Goal: Information Seeking & Learning: Check status

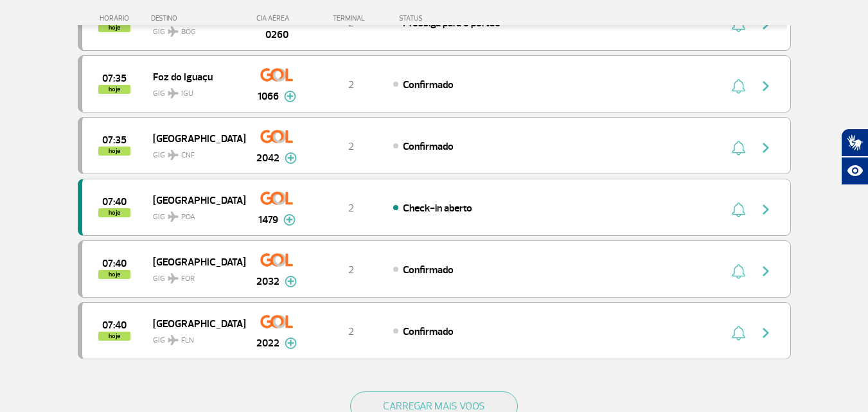
scroll to position [1157, 0]
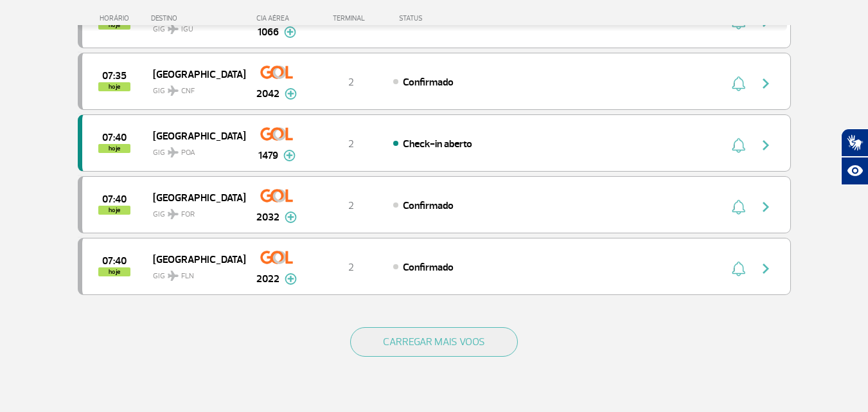
click at [481, 326] on div "CARREGAR MAIS VOOS" at bounding box center [434, 362] width 713 height 103
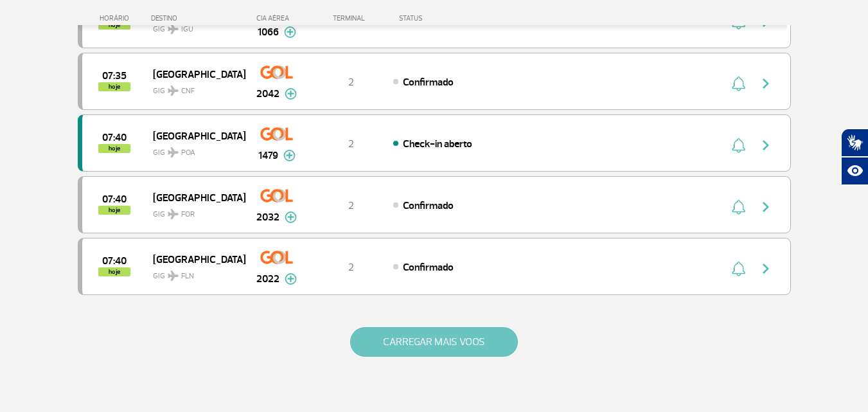
click at [483, 335] on button "CARREGAR MAIS VOOS" at bounding box center [434, 342] width 168 height 30
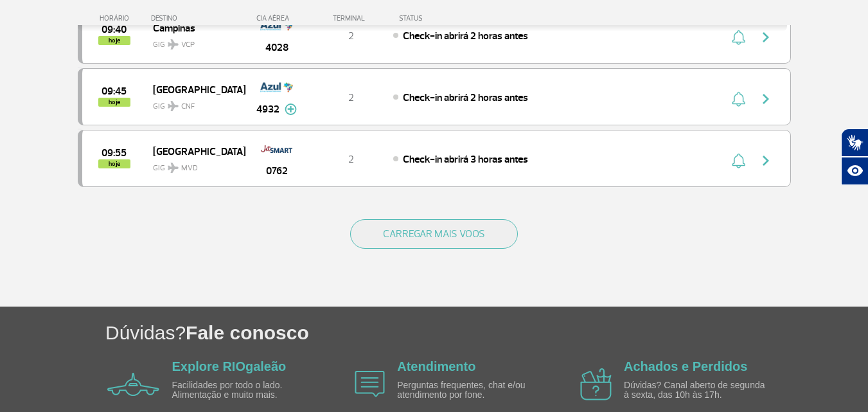
scroll to position [2506, 0]
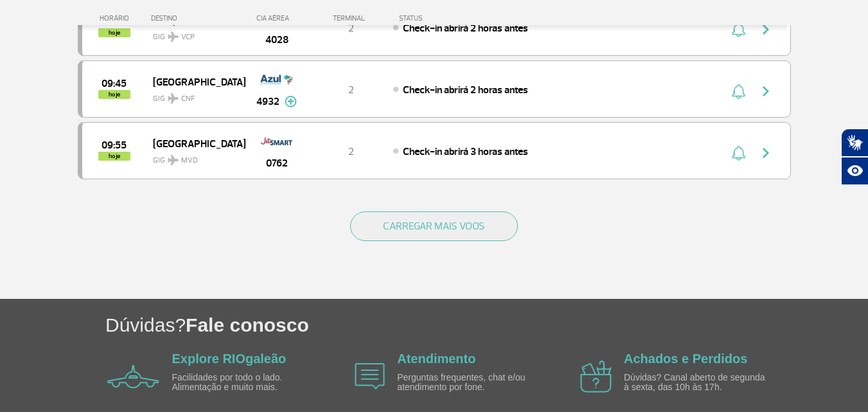
click at [467, 251] on div "CARREGAR MAIS VOOS" at bounding box center [434, 246] width 713 height 103
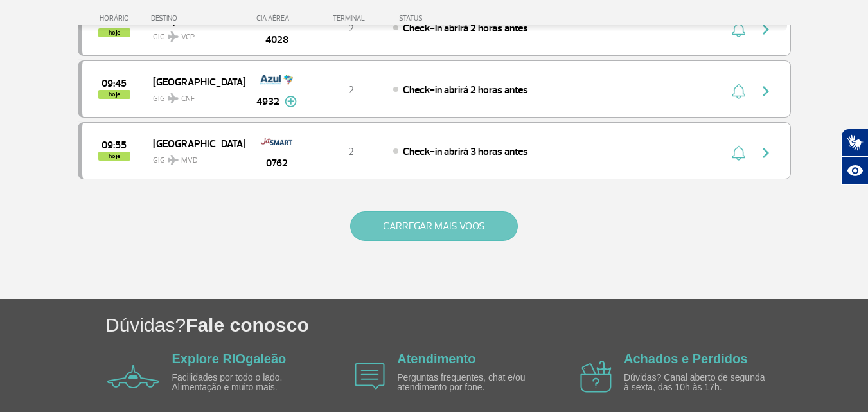
click at [472, 231] on button "CARREGAR MAIS VOOS" at bounding box center [434, 226] width 168 height 30
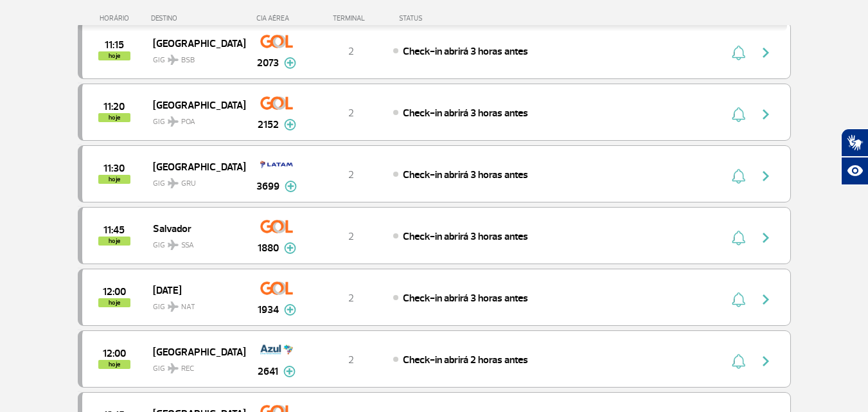
scroll to position [3727, 0]
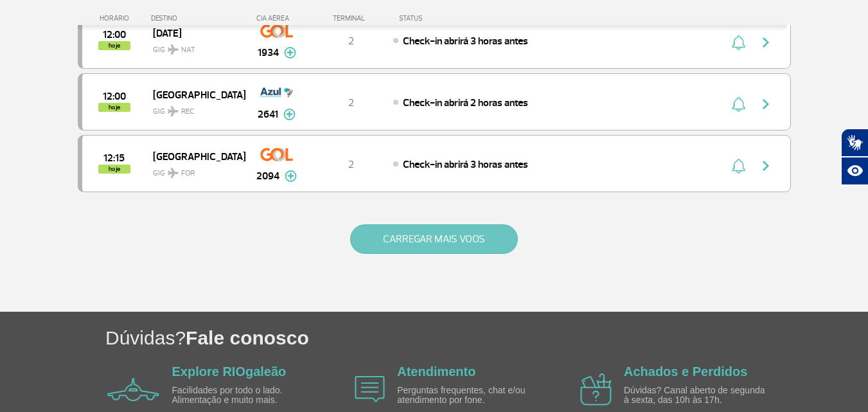
click at [485, 240] on button "CARREGAR MAIS VOOS" at bounding box center [434, 239] width 168 height 30
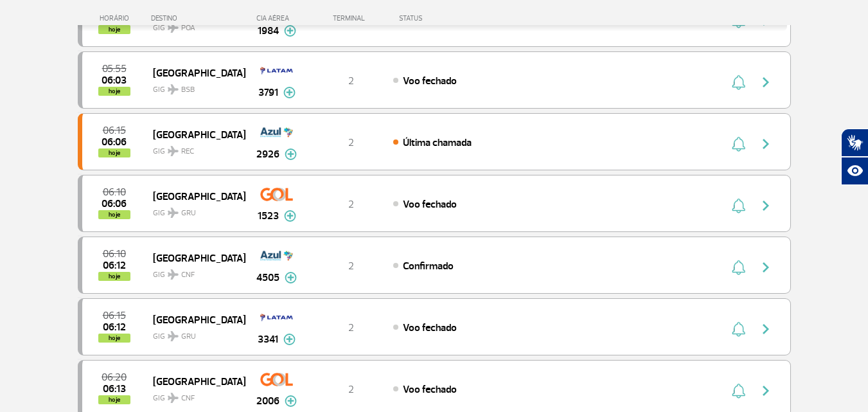
scroll to position [0, 0]
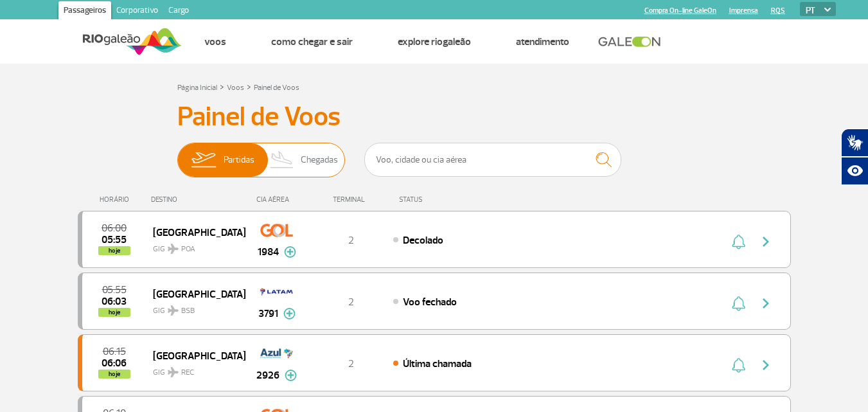
click at [337, 168] on span "Chegadas" at bounding box center [319, 159] width 37 height 33
click at [177, 154] on input "Partidas Chegadas" at bounding box center [177, 154] width 0 height 0
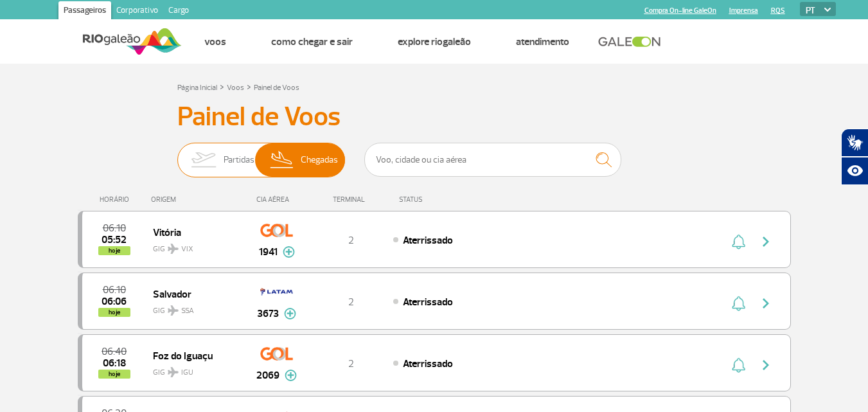
click at [237, 154] on span "Partidas" at bounding box center [239, 159] width 31 height 33
click at [177, 154] on input "Partidas Chegadas" at bounding box center [177, 154] width 0 height 0
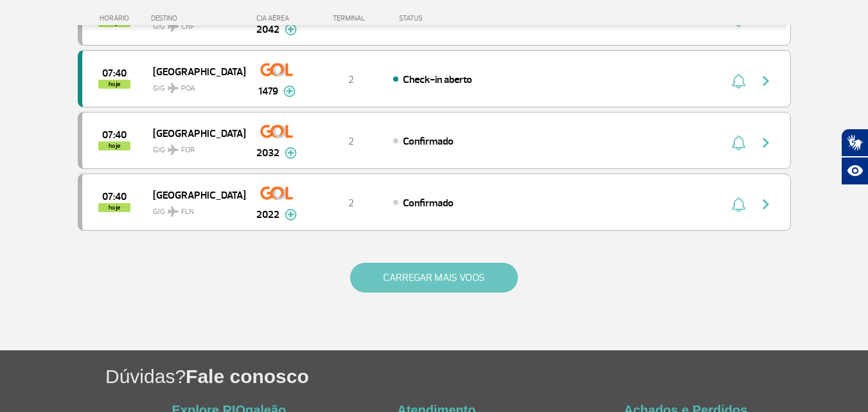
click at [441, 267] on button "CARREGAR MAIS VOOS" at bounding box center [434, 278] width 168 height 30
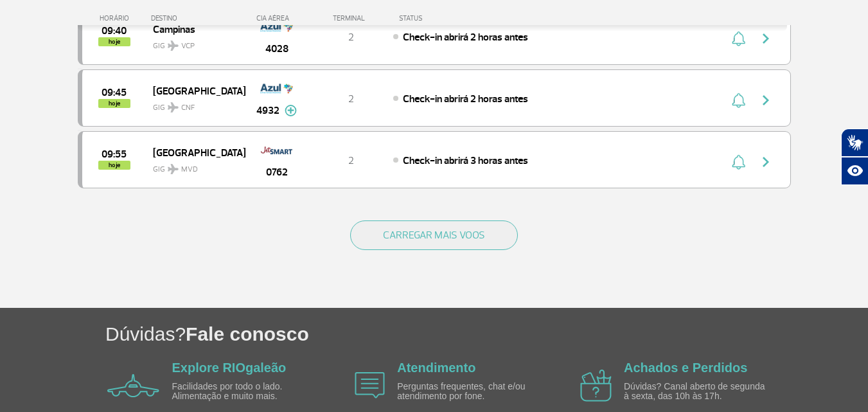
scroll to position [2506, 0]
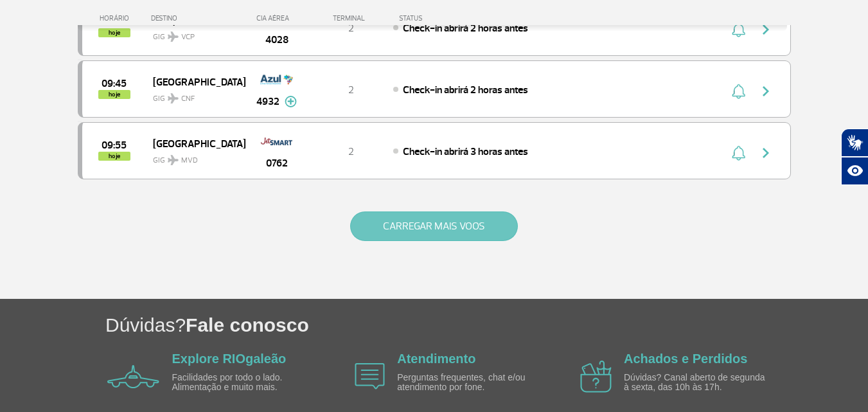
click at [480, 215] on button "CARREGAR MAIS VOOS" at bounding box center [434, 226] width 168 height 30
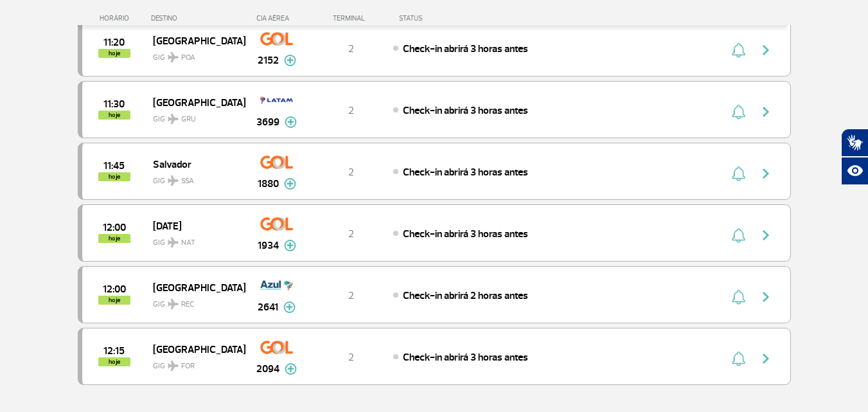
scroll to position [3796, 0]
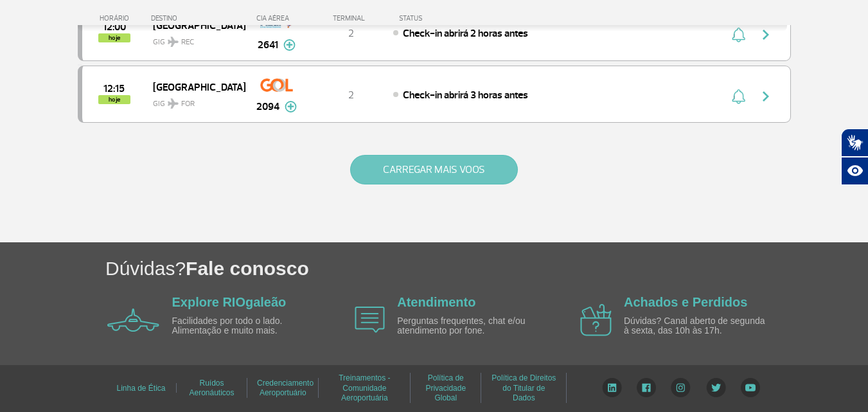
click at [405, 167] on button "CARREGAR MAIS VOOS" at bounding box center [434, 170] width 168 height 30
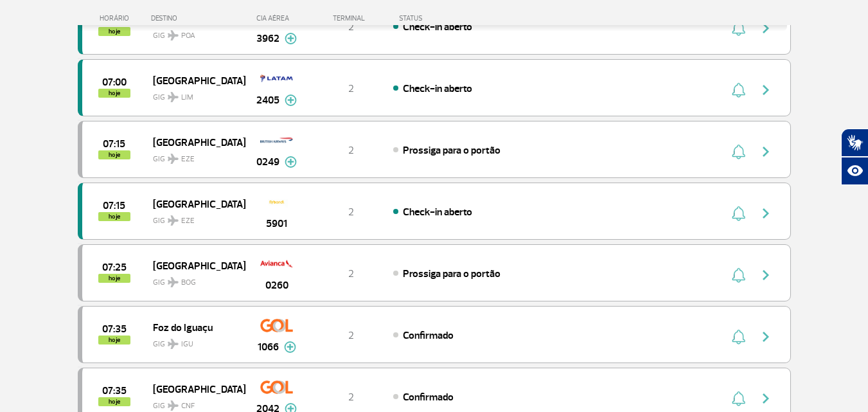
scroll to position [0, 0]
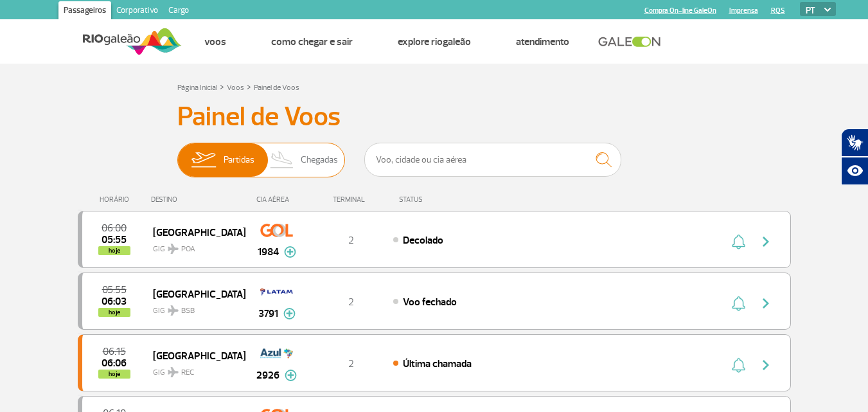
drag, startPoint x: 320, startPoint y: 172, endPoint x: 319, endPoint y: 163, distance: 9.1
click at [319, 171] on span "Chegadas" at bounding box center [319, 159] width 37 height 33
click at [177, 154] on input "Partidas Chegadas" at bounding box center [177, 154] width 0 height 0
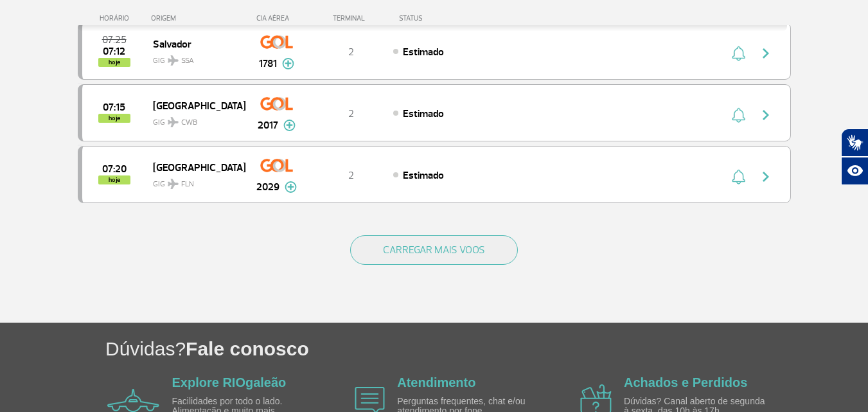
scroll to position [1329, 0]
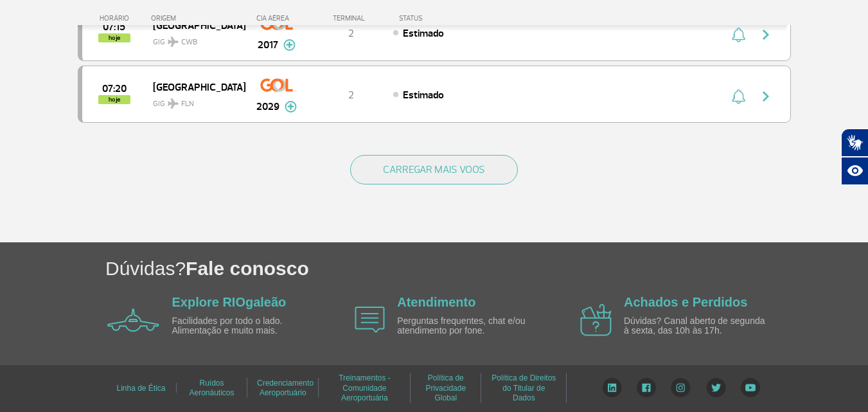
click at [457, 197] on div "CARREGAR MAIS VOOS" at bounding box center [434, 190] width 713 height 103
click at [457, 188] on div "CARREGAR MAIS VOOS" at bounding box center [434, 190] width 713 height 103
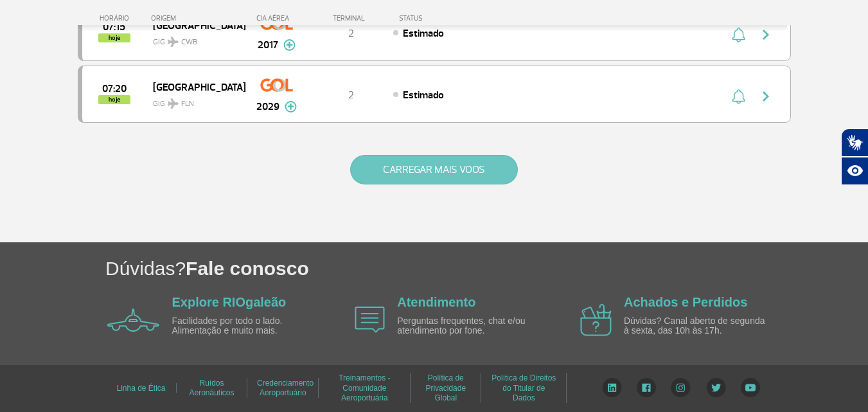
click at [465, 161] on button "CARREGAR MAIS VOOS" at bounding box center [434, 170] width 168 height 30
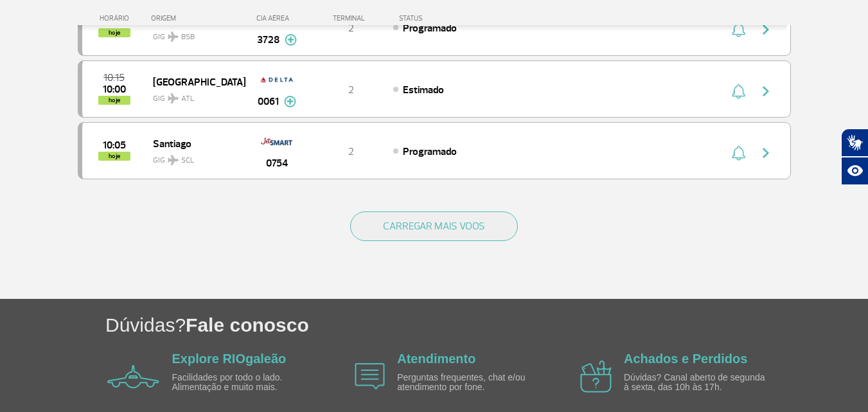
scroll to position [2550, 0]
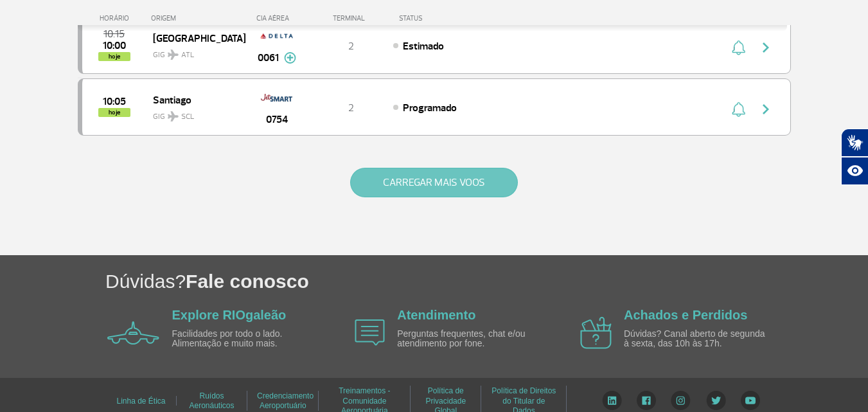
click at [458, 190] on button "CARREGAR MAIS VOOS" at bounding box center [434, 183] width 168 height 30
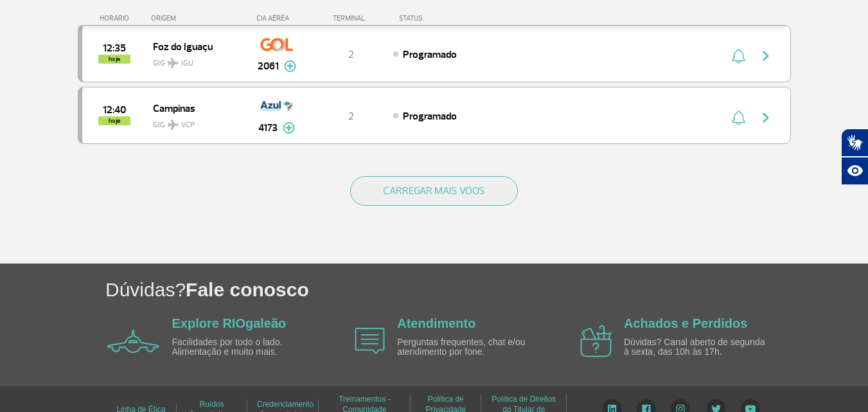
scroll to position [3796, 0]
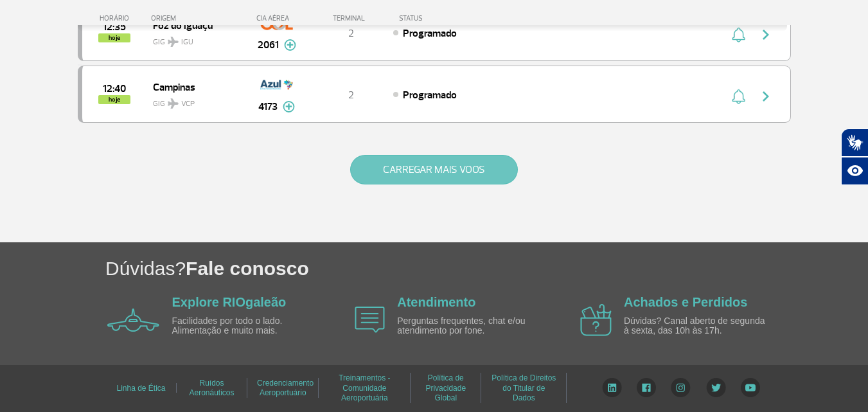
click at [436, 157] on button "CARREGAR MAIS VOOS" at bounding box center [434, 170] width 168 height 30
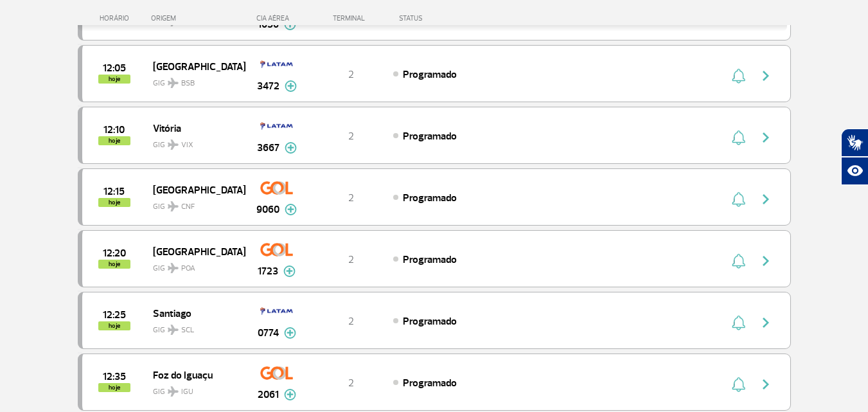
scroll to position [3411, 0]
